Goal: Transaction & Acquisition: Purchase product/service

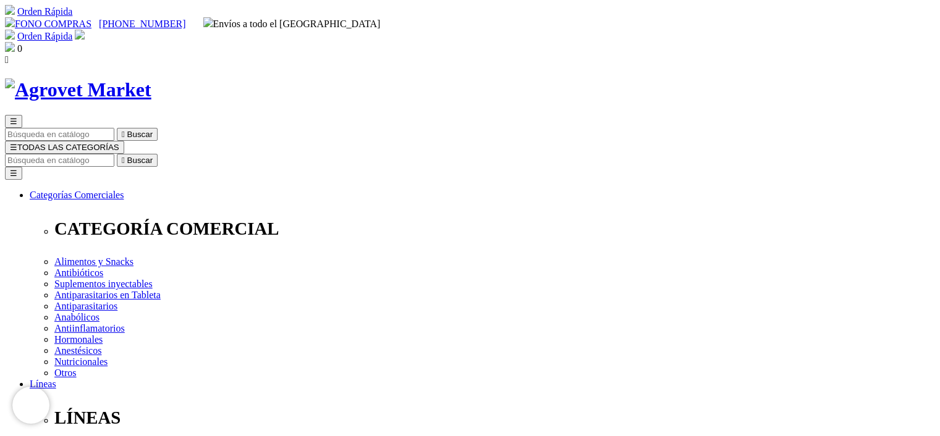
click at [91, 19] on link "FONO COMPRAS" at bounding box center [48, 24] width 87 height 11
click at [114, 154] on input "Buscar" at bounding box center [59, 160] width 109 height 13
type input "butirato"
click at [187, 154] on button " Buscar" at bounding box center [207, 160] width 41 height 13
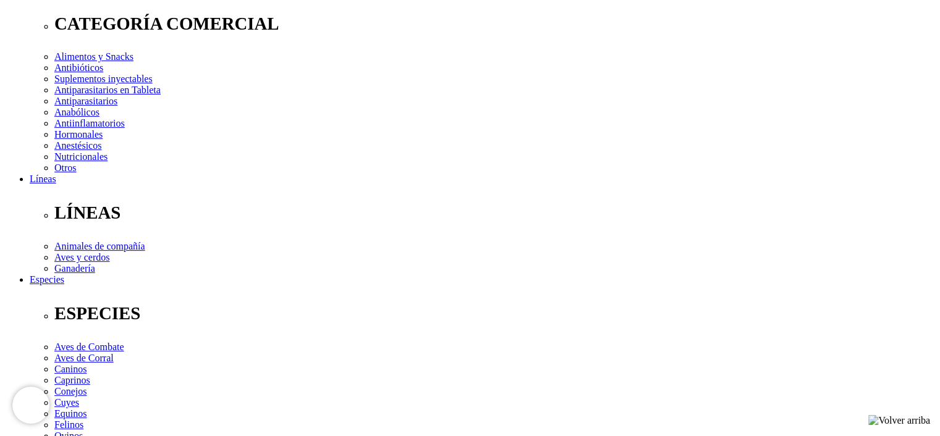
scroll to position [185, 0]
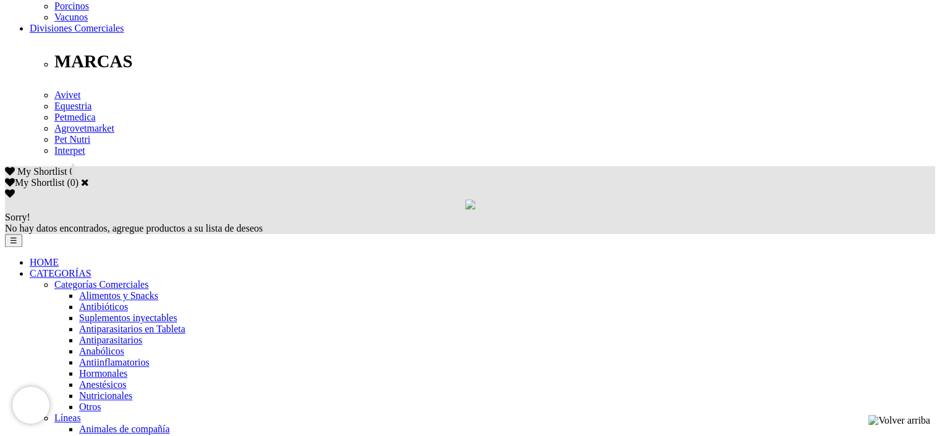
scroll to position [680, 0]
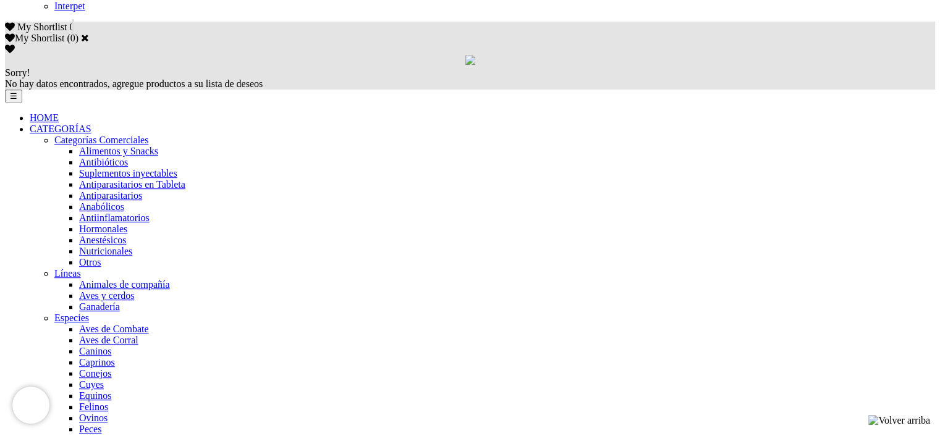
scroll to position [803, 0]
